Goal: Find specific page/section: Find specific page/section

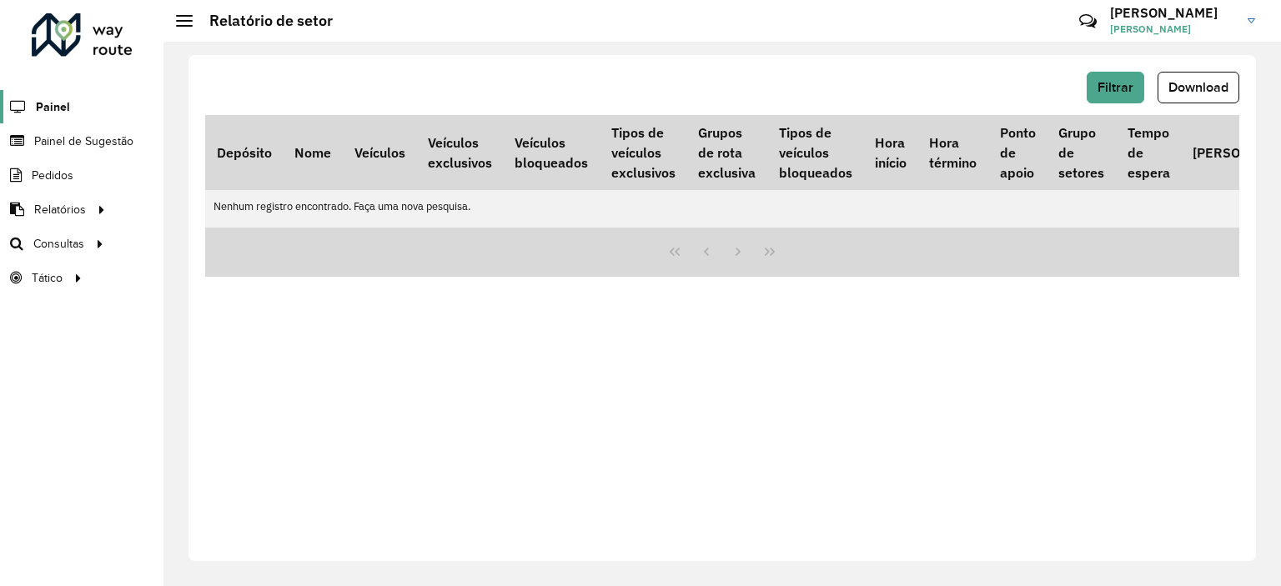
click at [52, 110] on span "Painel" at bounding box center [53, 107] width 34 height 18
click at [54, 138] on span "Painel de Sugestão" at bounding box center [86, 142] width 104 height 18
